Goal: Task Accomplishment & Management: Complete application form

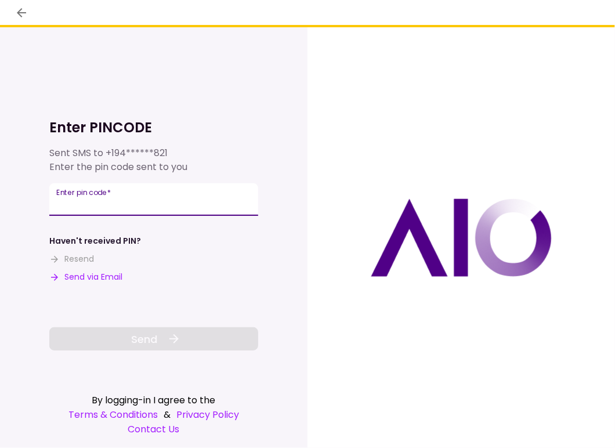
click at [88, 202] on input "Enter pin code   *" at bounding box center [153, 199] width 209 height 32
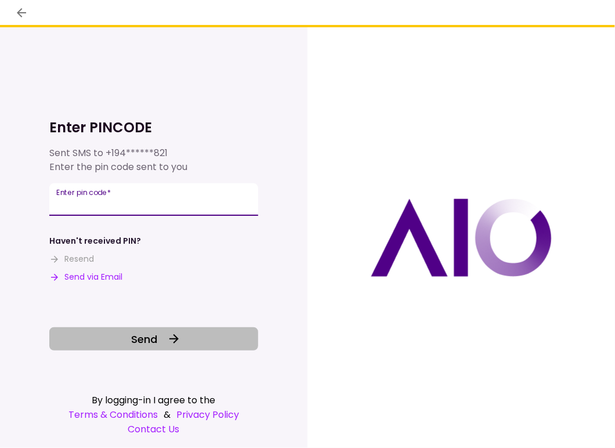
type input "******"
click at [182, 346] on button "Send" at bounding box center [153, 338] width 209 height 23
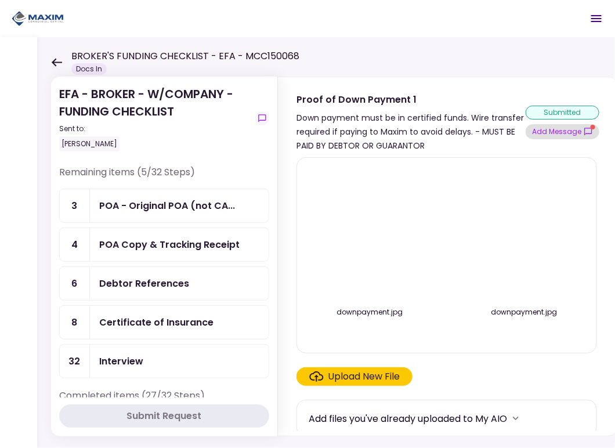
click at [561, 128] on button "Add Message" at bounding box center [562, 131] width 74 height 15
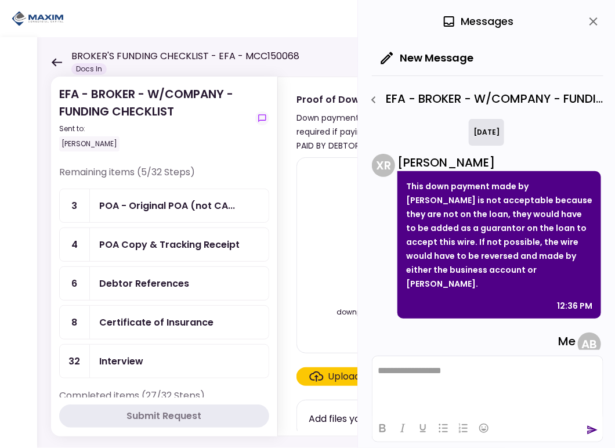
scroll to position [252, 0]
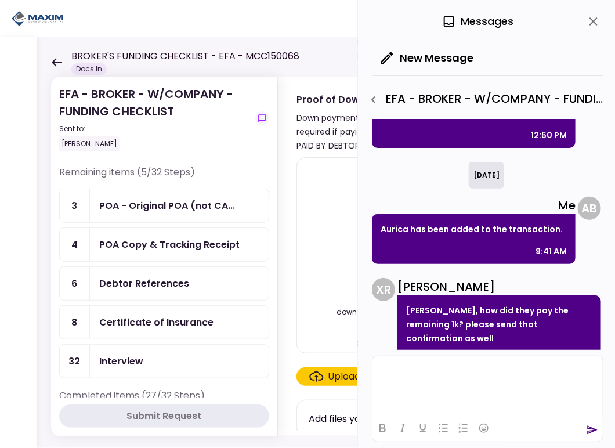
click at [436, 383] on html at bounding box center [487, 369] width 230 height 28
click at [596, 430] on icon "send" at bounding box center [592, 430] width 10 height 9
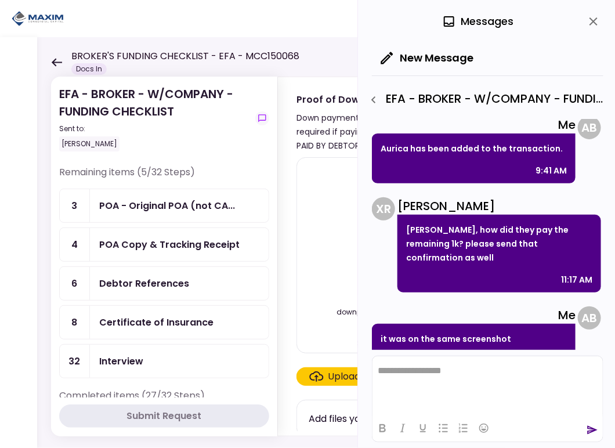
click at [291, 340] on div "downpayment.jpg downpayment.jpg Upload New File Add files you've already upload…" at bounding box center [448, 294] width 340 height 283
click at [596, 21] on icon "close" at bounding box center [593, 21] width 14 height 14
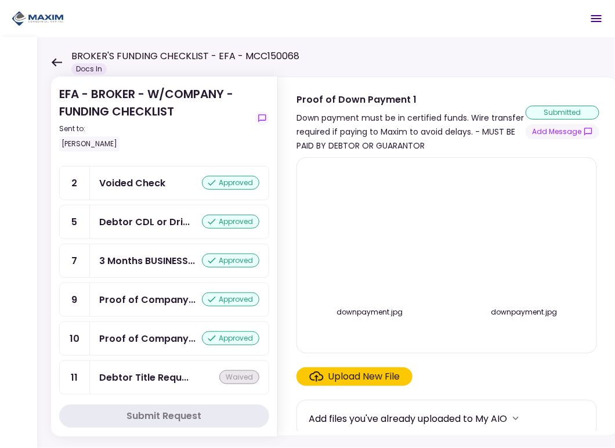
scroll to position [348, 0]
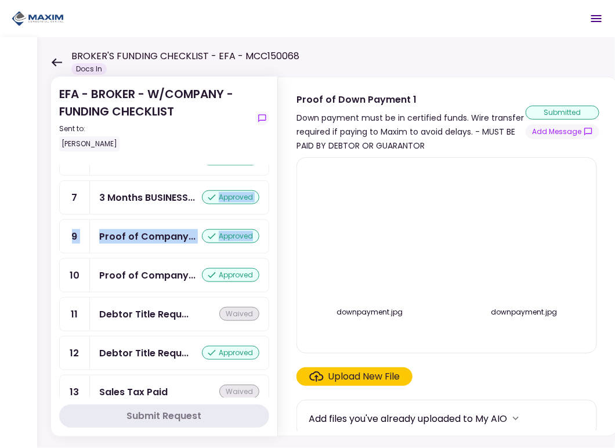
drag, startPoint x: 270, startPoint y: 238, endPoint x: 277, endPoint y: 168, distance: 71.0
click at [276, 170] on section "EFA - BROKER - W/COMPANY - FUNDING CHECKLIST Sent to: Allyson Berard Remaining …" at bounding box center [164, 257] width 226 height 360
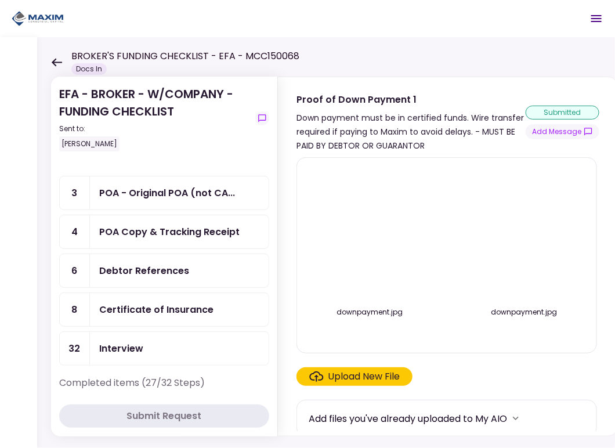
scroll to position [0, 0]
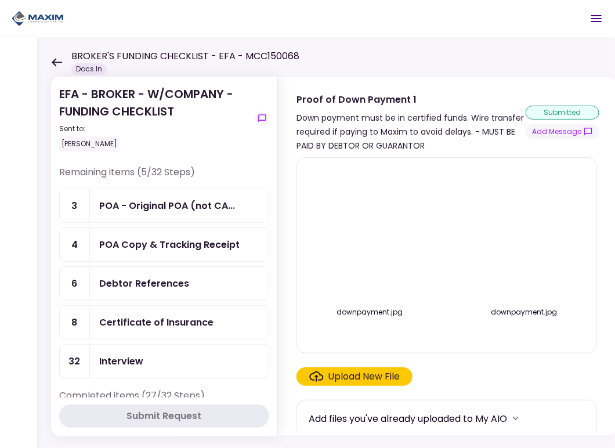
click at [361, 372] on div "Upload New File" at bounding box center [364, 376] width 72 height 14
click at [0, 0] on input "Upload New File" at bounding box center [0, 0] width 0 height 0
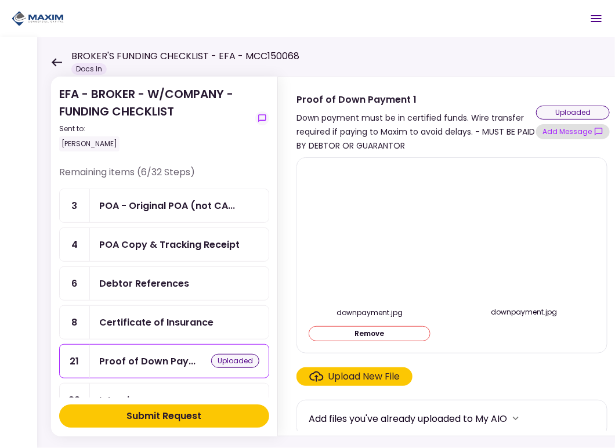
click at [569, 132] on button "Add Message" at bounding box center [573, 131] width 74 height 15
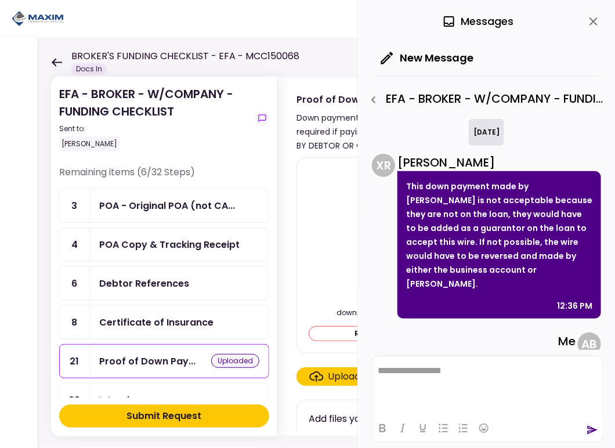
scroll to position [332, 0]
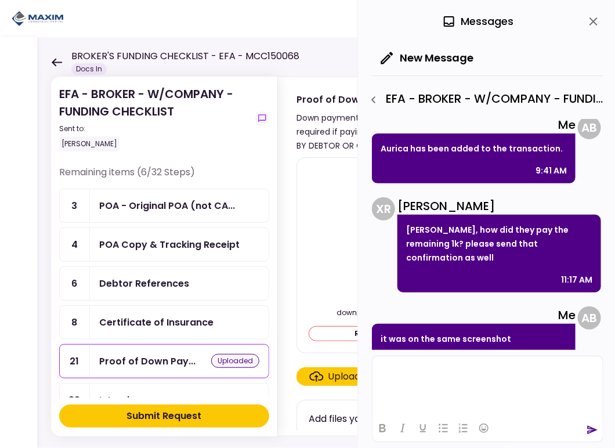
click at [440, 384] on html at bounding box center [487, 369] width 230 height 28
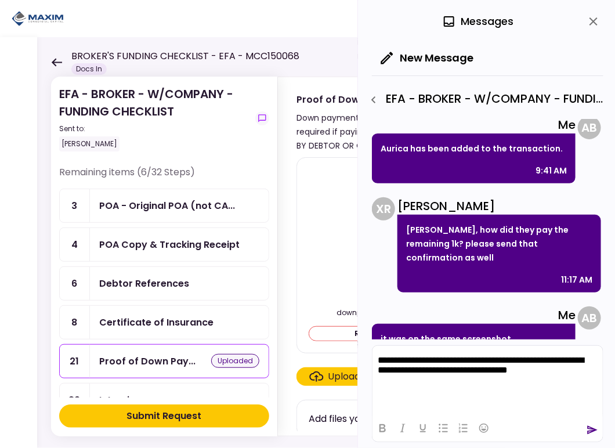
drag, startPoint x: 594, startPoint y: 431, endPoint x: 561, endPoint y: 428, distance: 33.8
click at [594, 431] on icon "send" at bounding box center [592, 430] width 12 height 12
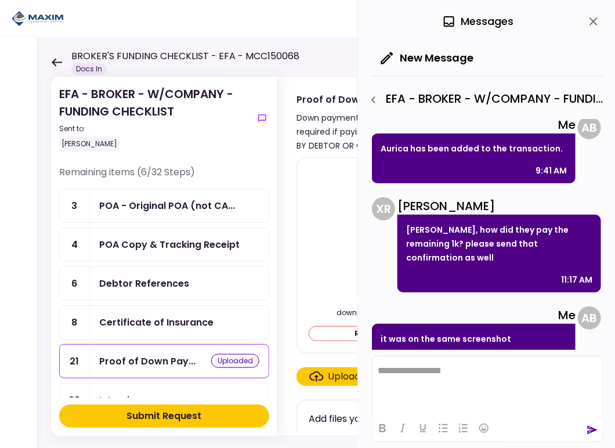
scroll to position [442, 0]
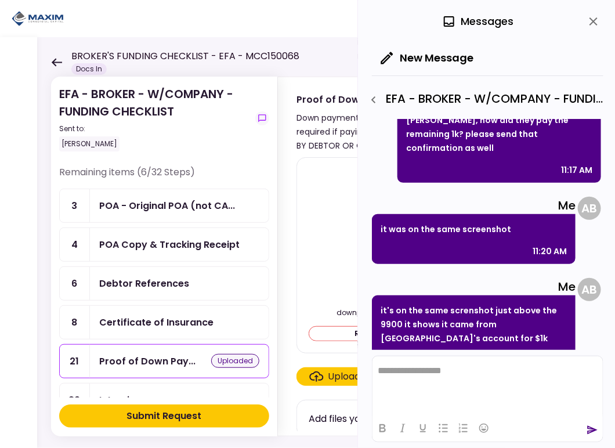
click at [173, 415] on div "Submit Request" at bounding box center [164, 416] width 75 height 14
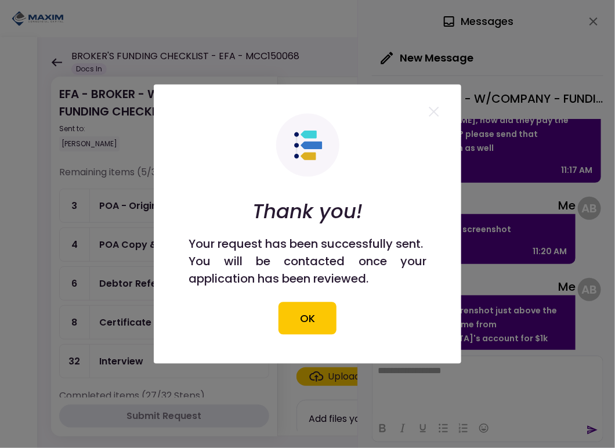
click at [317, 315] on button "OK" at bounding box center [307, 318] width 58 height 32
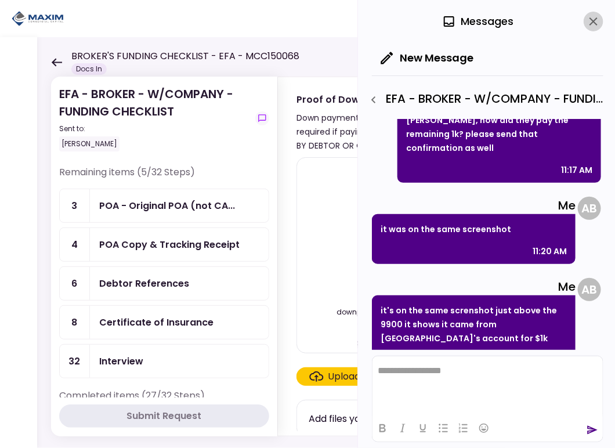
click at [592, 19] on icon "close" at bounding box center [593, 21] width 8 height 8
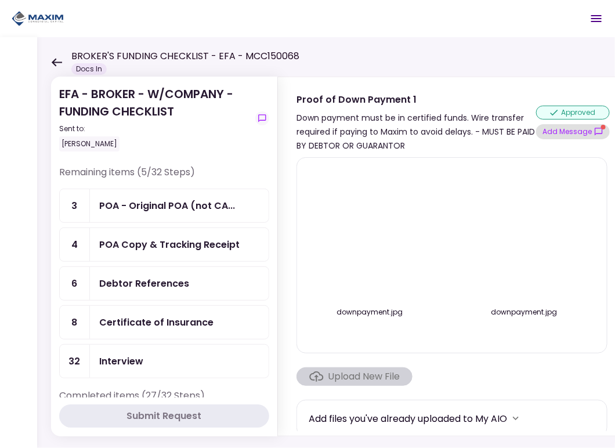
click at [564, 133] on button "Add Message" at bounding box center [573, 131] width 74 height 15
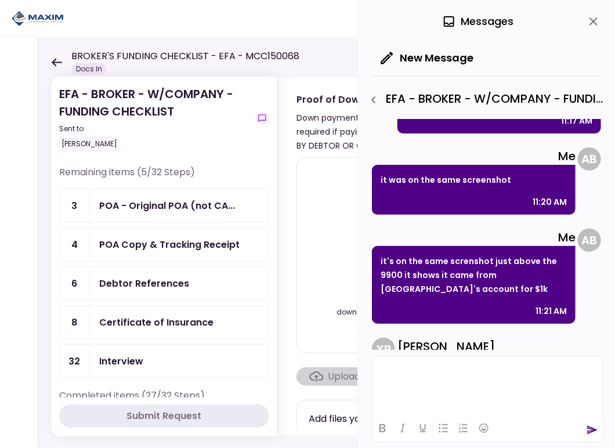
click at [411, 381] on html at bounding box center [487, 369] width 230 height 28
click at [592, 427] on icon "send" at bounding box center [592, 430] width 12 height 12
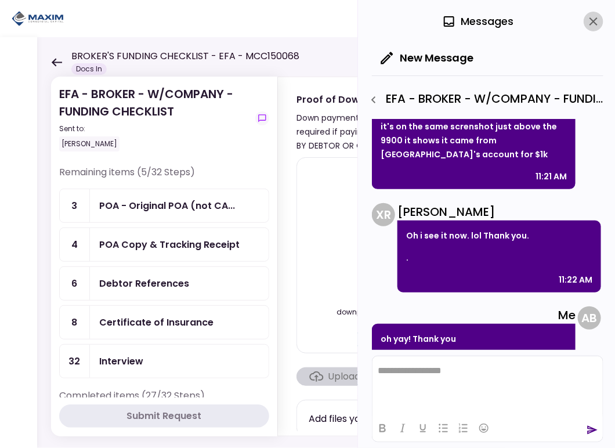
click at [596, 21] on icon "close" at bounding box center [593, 21] width 14 height 14
